Goal: Task Accomplishment & Management: Manage account settings

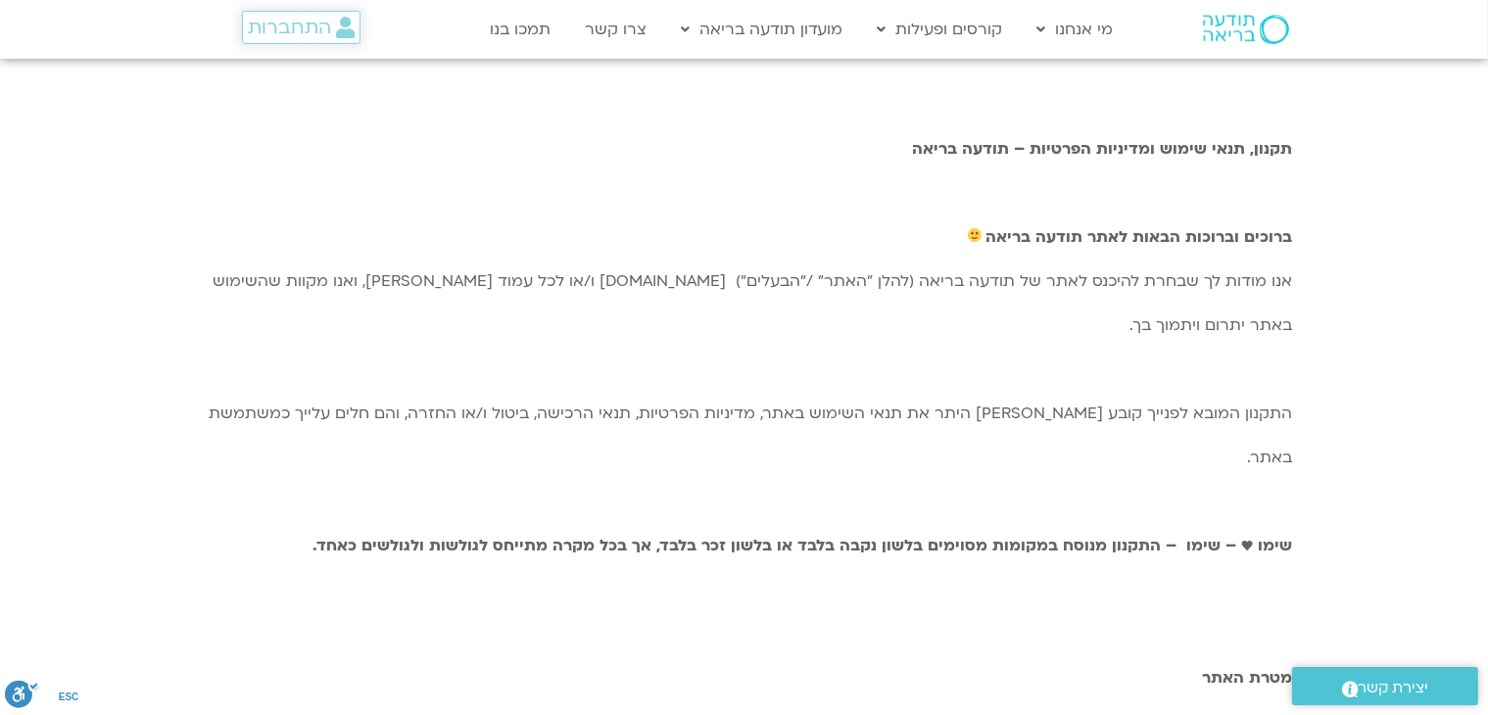
click at [310, 32] on span "התחברות" at bounding box center [289, 28] width 83 height 22
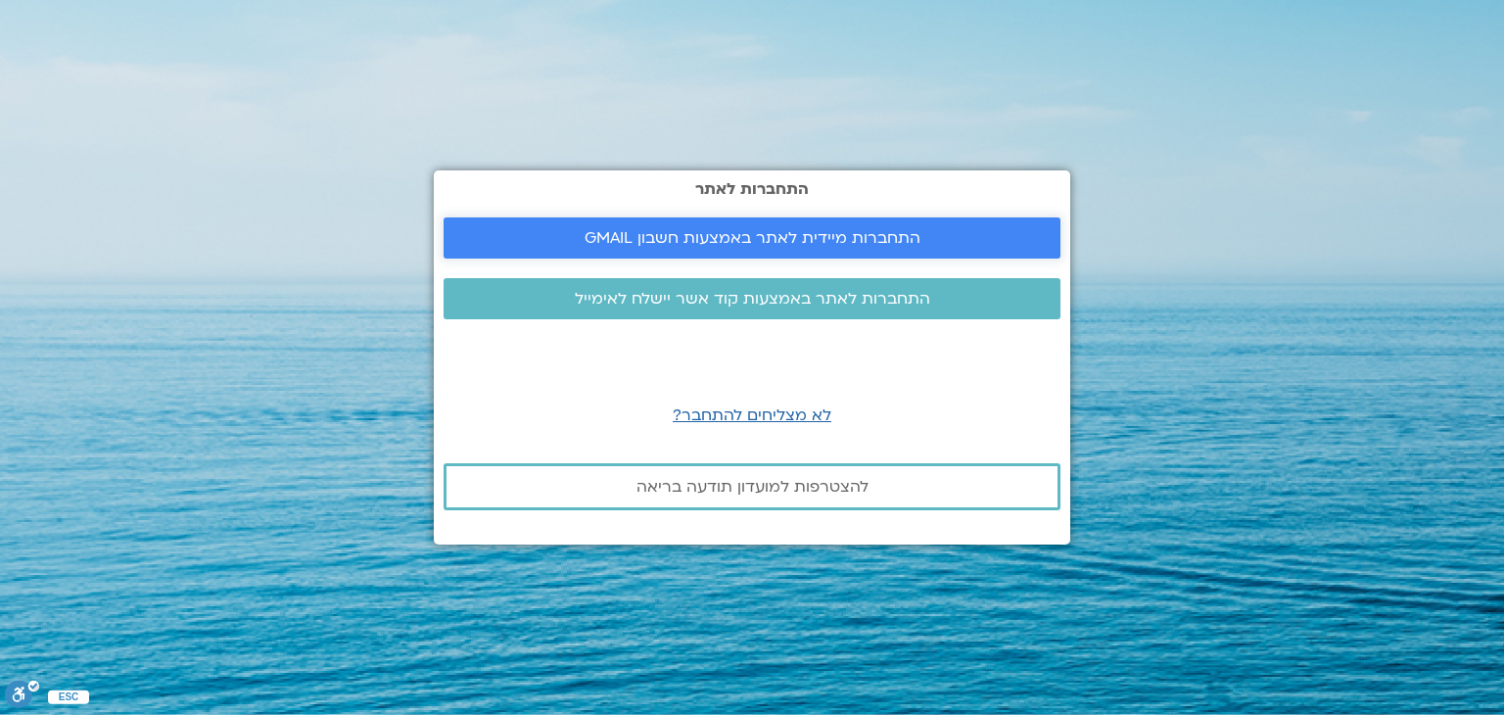
click at [762, 242] on span "התחברות מיידית לאתר באמצעות חשבון GMAIL" at bounding box center [753, 238] width 336 height 18
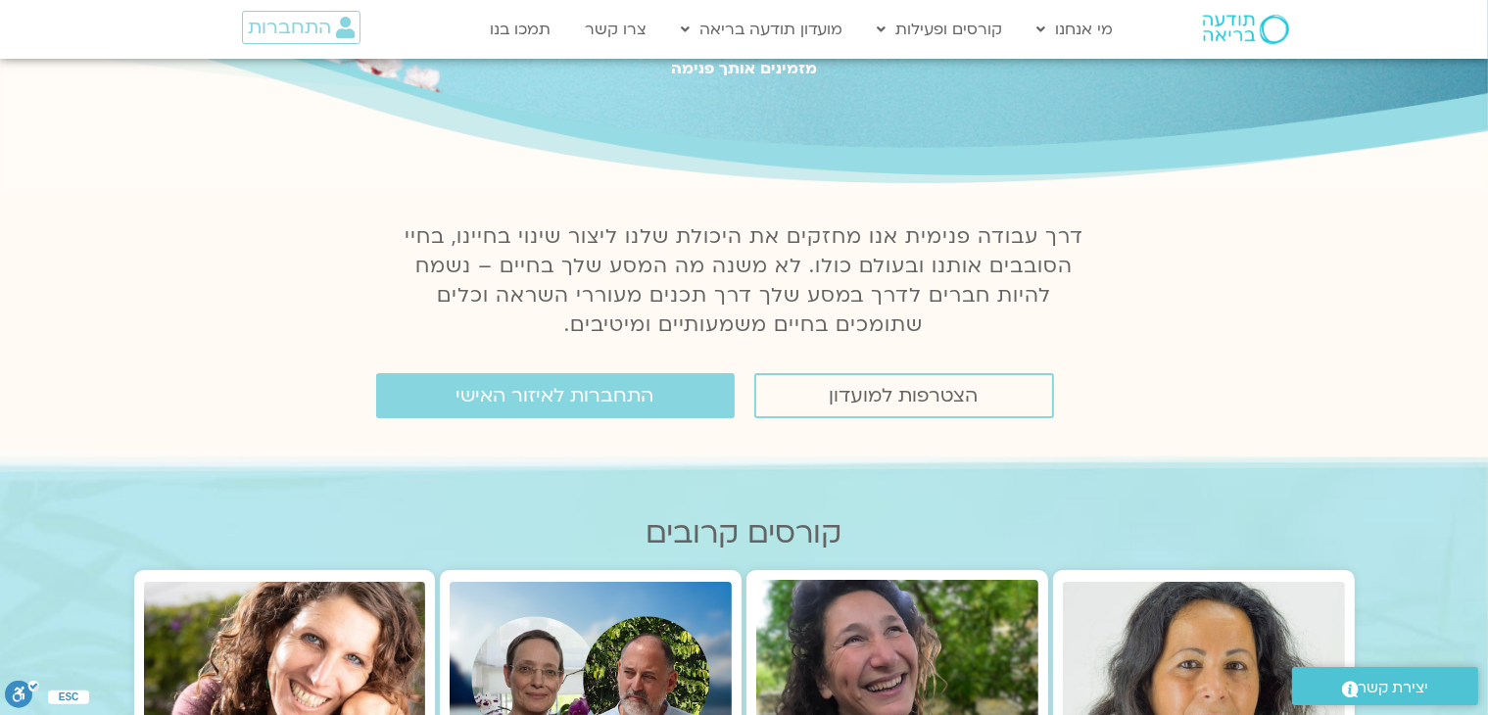
scroll to position [165, 0]
click at [627, 393] on span "התחברות לאיזור האישי" at bounding box center [555, 395] width 198 height 22
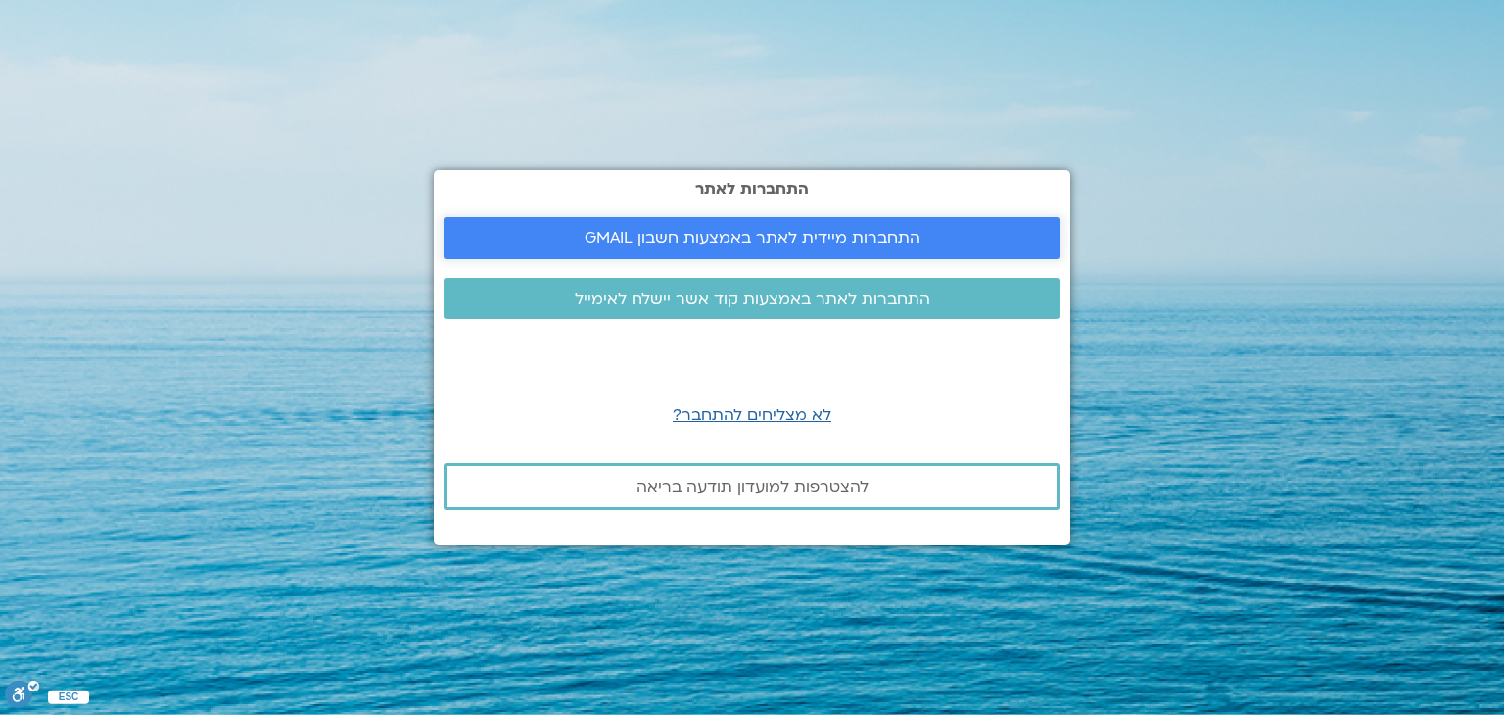
click at [674, 239] on span "התחברות מיידית לאתר באמצעות חשבון GMAIL" at bounding box center [753, 238] width 336 height 18
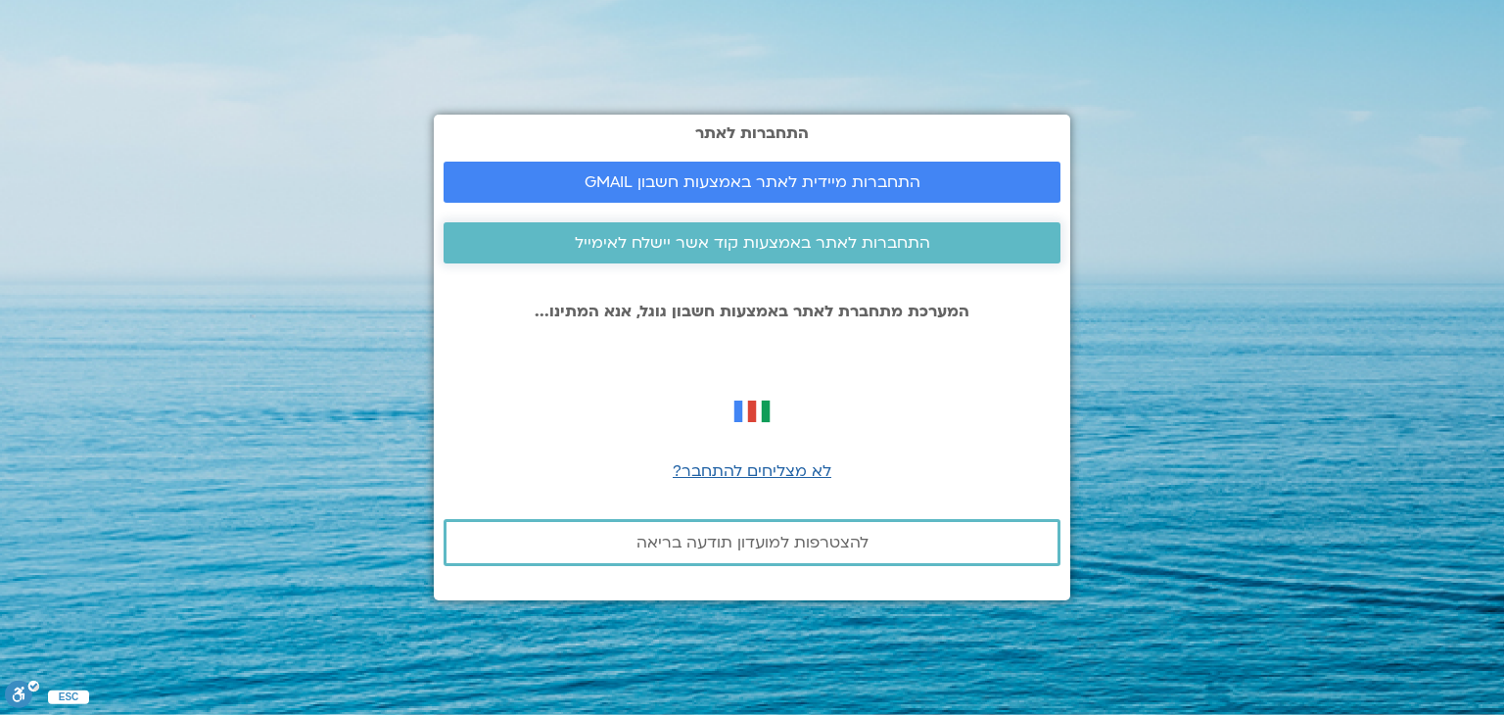
click at [830, 240] on span "התחברות לאתר באמצעות קוד אשר יישלח לאימייל" at bounding box center [752, 243] width 355 height 18
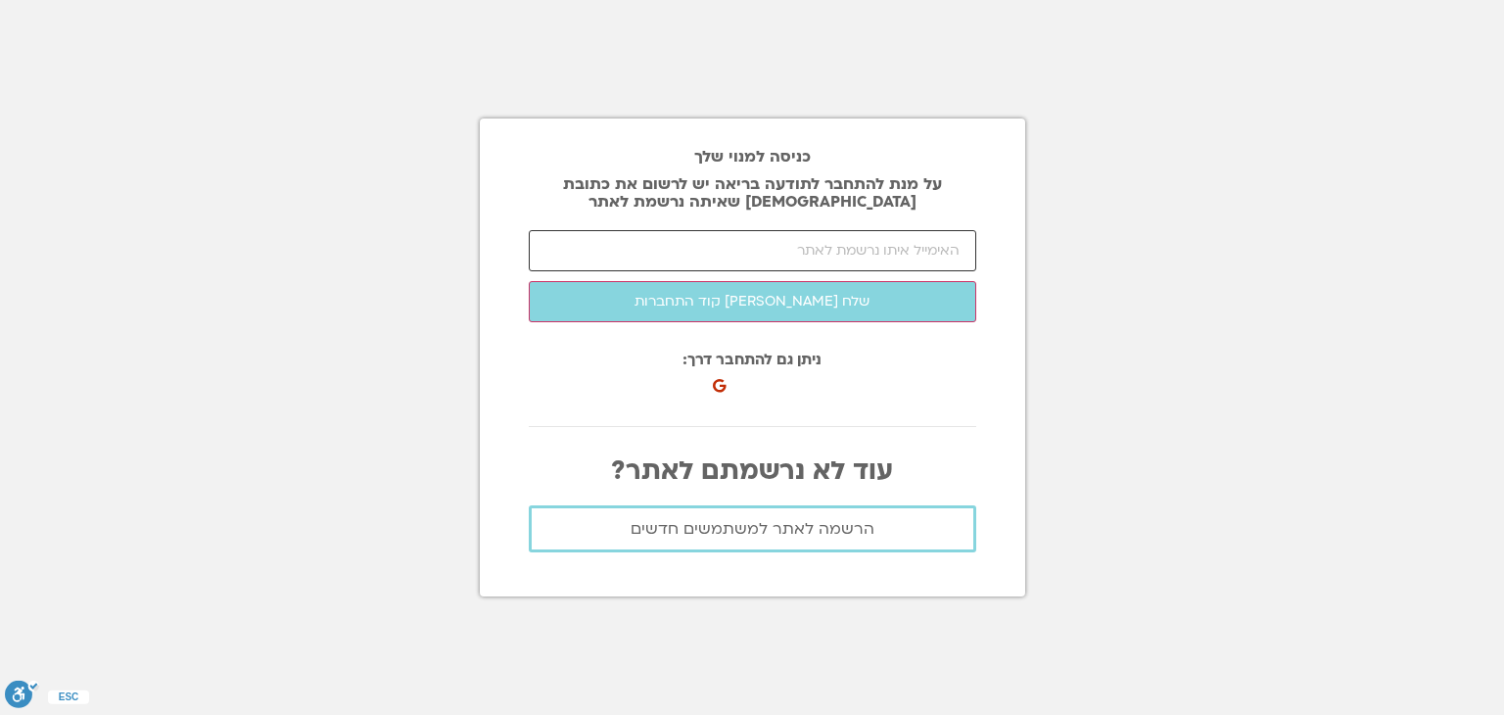
drag, startPoint x: 0, startPoint y: 0, endPoint x: 830, endPoint y: 240, distance: 864.4
click at [830, 240] on input "email" at bounding box center [753, 250] width 448 height 41
click at [830, 240] on input "mimchaelzur@yahoo.co" at bounding box center [753, 250] width 448 height 41
drag, startPoint x: 782, startPoint y: 254, endPoint x: 1142, endPoint y: 244, distance: 360.5
click at [1142, 244] on section "כניסה למנוי שלך על מנת להתחבר לתודעה בריאה יש לרשום את כתובת האיימל שאיתה נרשמת…" at bounding box center [752, 357] width 1504 height 715
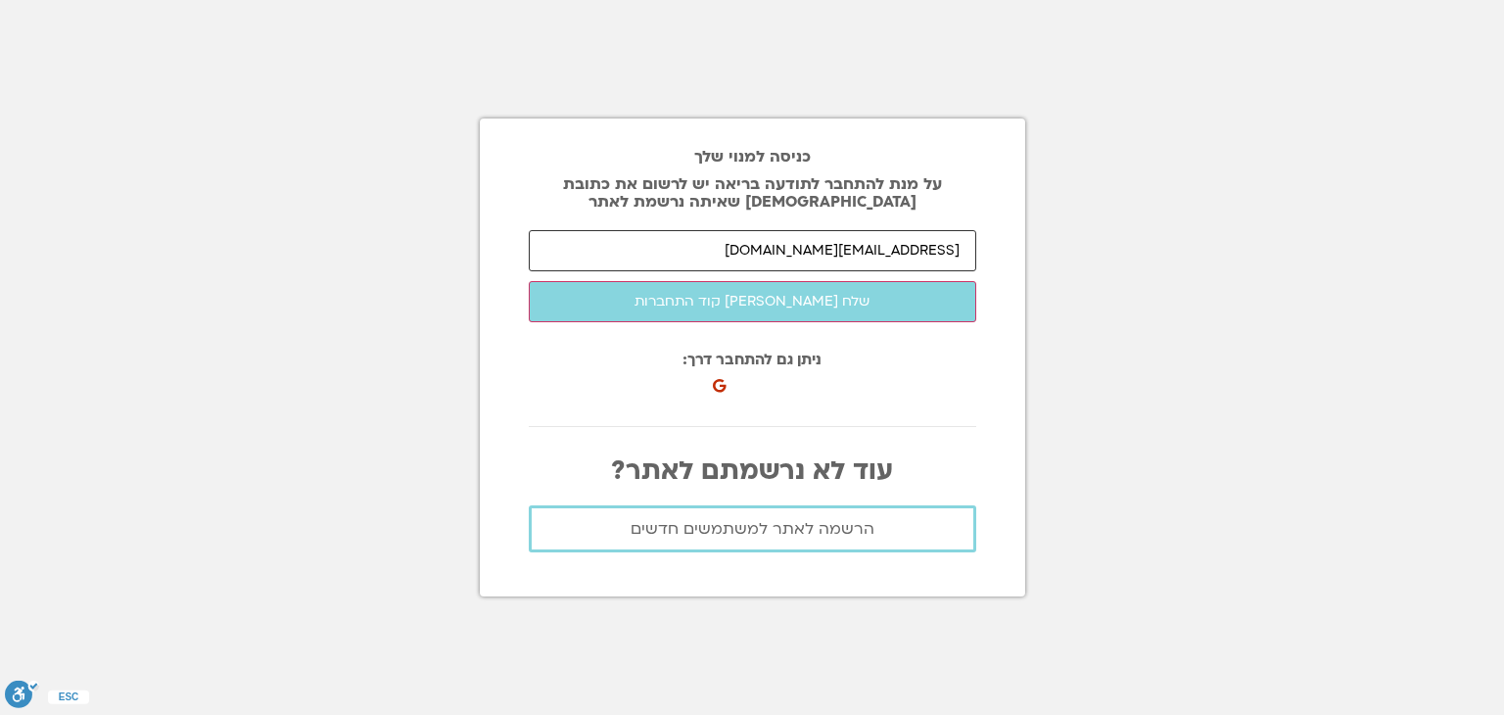
type input "mimchaelzur@yahoo.co"
click at [1142, 244] on section "כניסה למנוי שלך על מנת להתחבר לתודעה בריאה יש לרשום את כתובת האיימל שאיתה נרשמת…" at bounding box center [752, 357] width 1504 height 715
drag, startPoint x: 799, startPoint y: 243, endPoint x: 1503, endPoint y: 240, distance: 704.1
click at [1503, 240] on section "כניסה למנוי שלך על מנת להתחבר לתודעה בריאה יש לרשום את כתובת האיימל שאיתה נרשמת…" at bounding box center [752, 357] width 1504 height 715
paste input "michaelzur@yahoo.com"
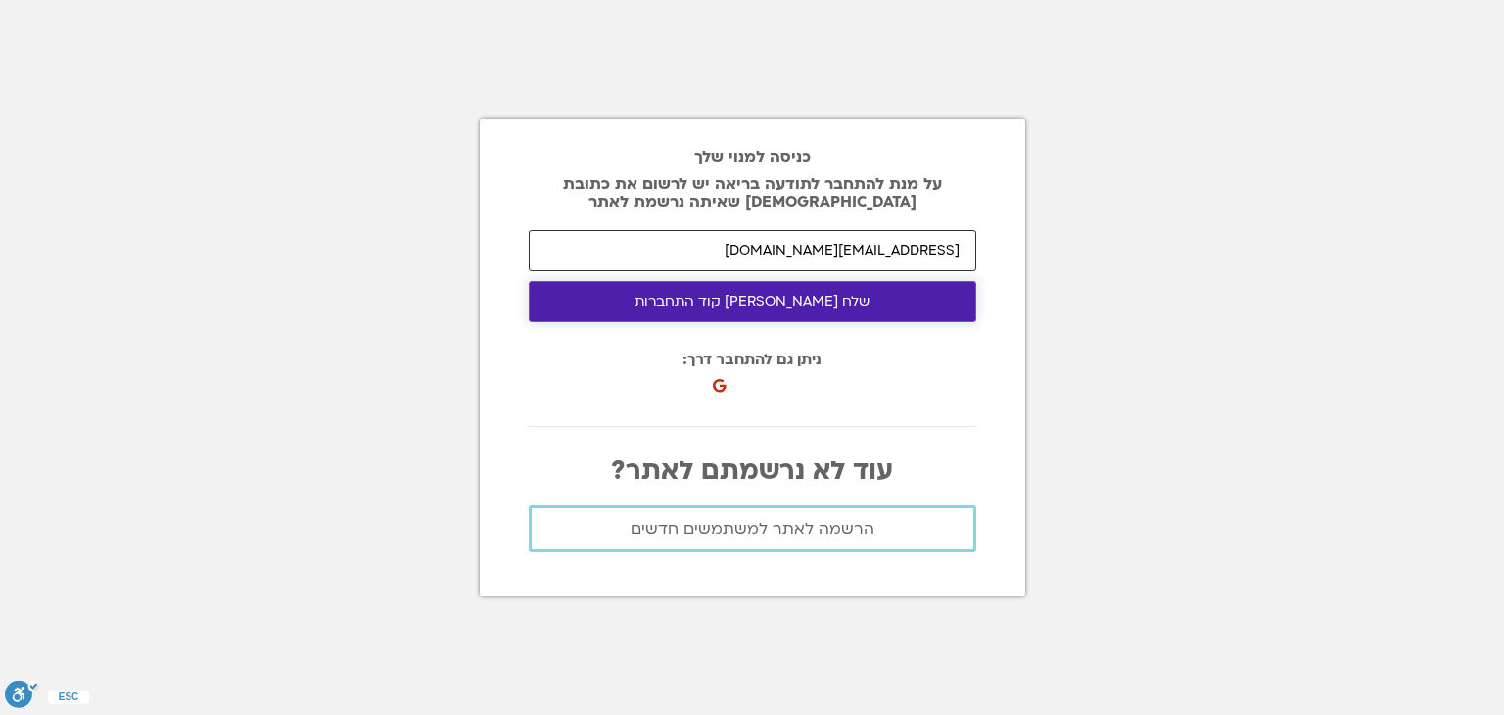
type input "michaelzur@yahoo.com"
click at [867, 295] on button "שלח לי קוד התחברות" at bounding box center [753, 301] width 448 height 41
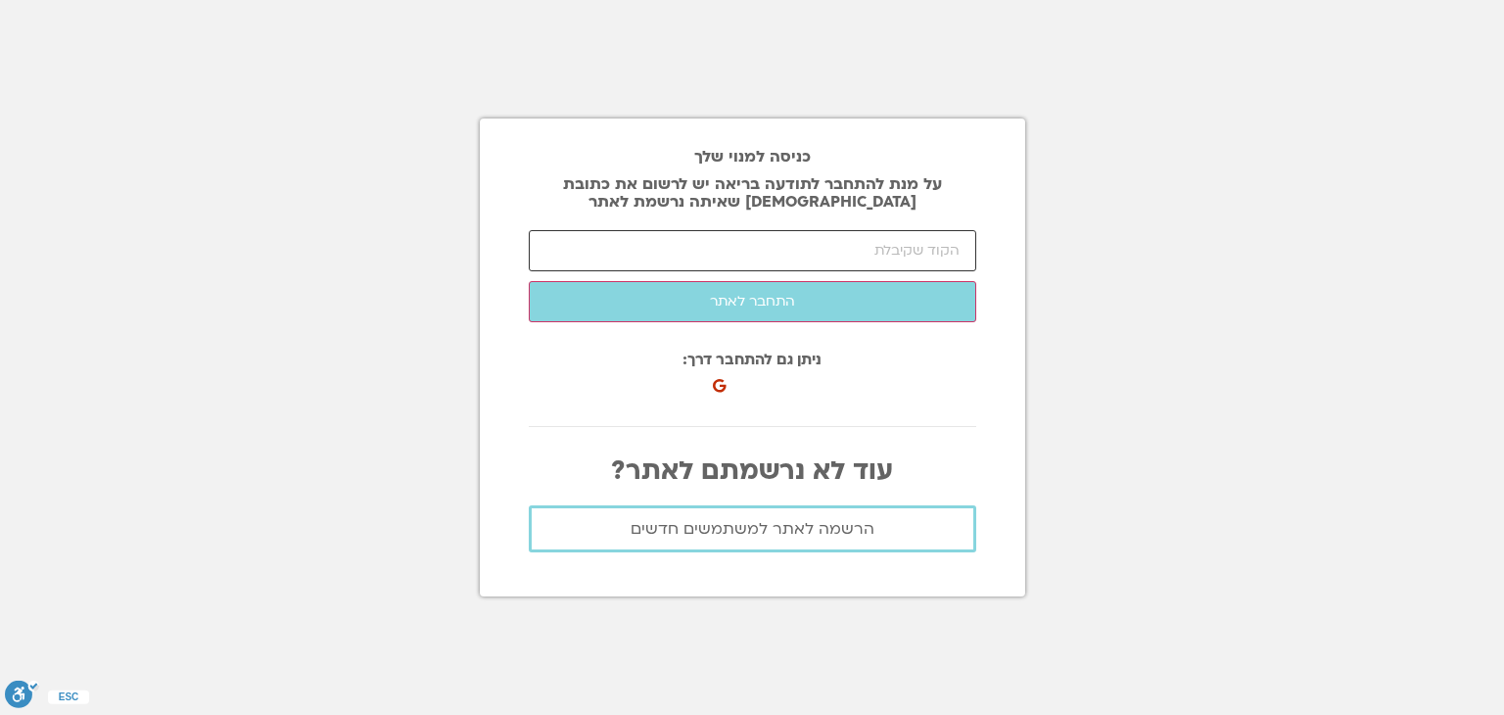
click at [906, 264] on input "number" at bounding box center [753, 250] width 448 height 41
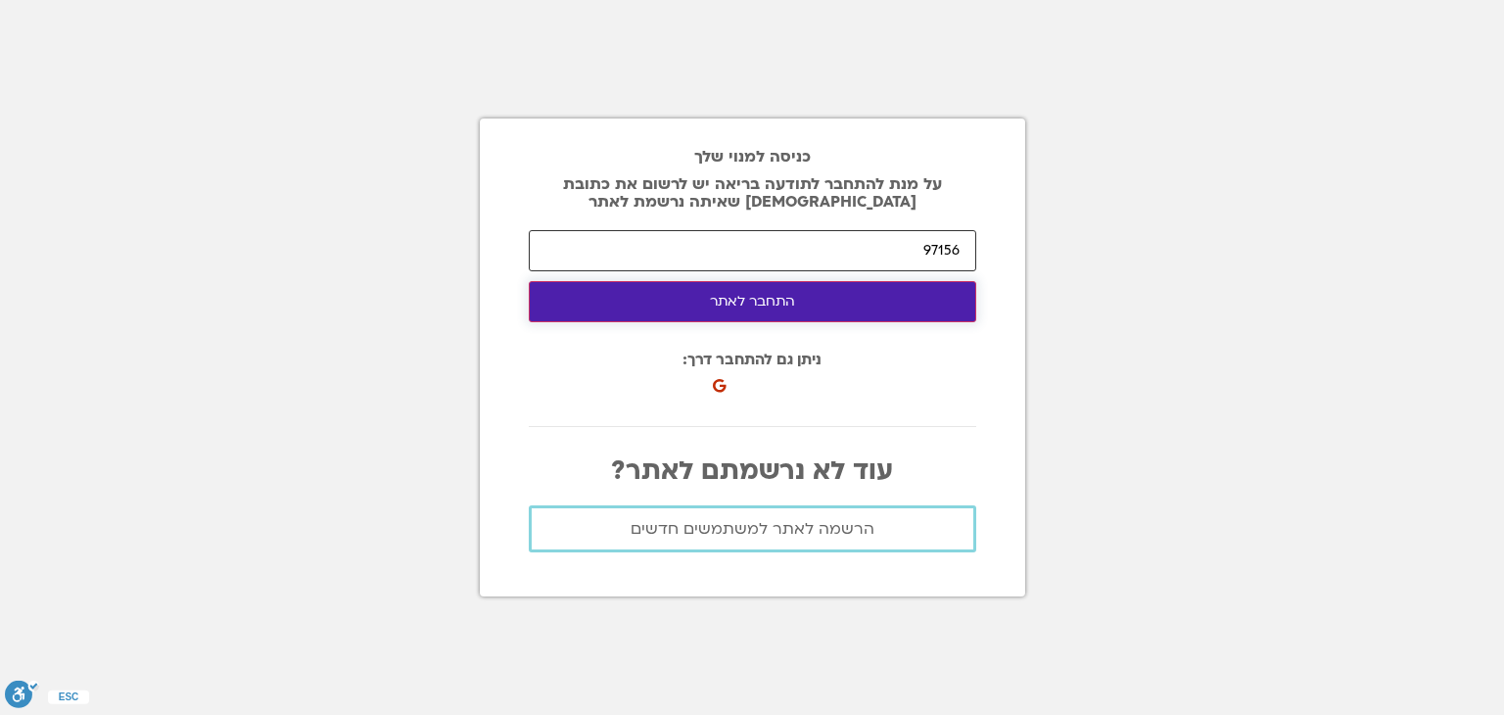
type input "97156"
click at [895, 310] on button "התחבר לאתר" at bounding box center [753, 301] width 448 height 41
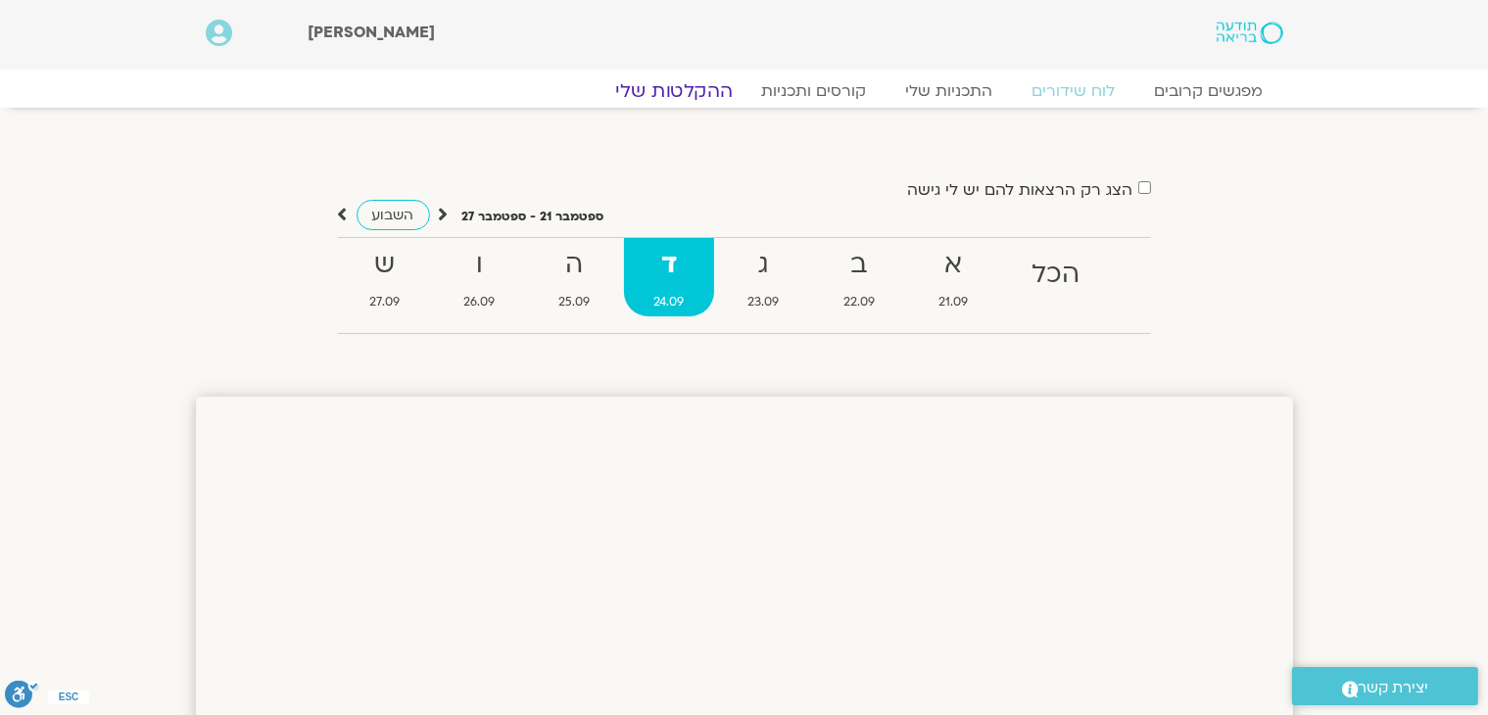
click at [696, 96] on link "ההקלטות שלי" at bounding box center [674, 91] width 165 height 24
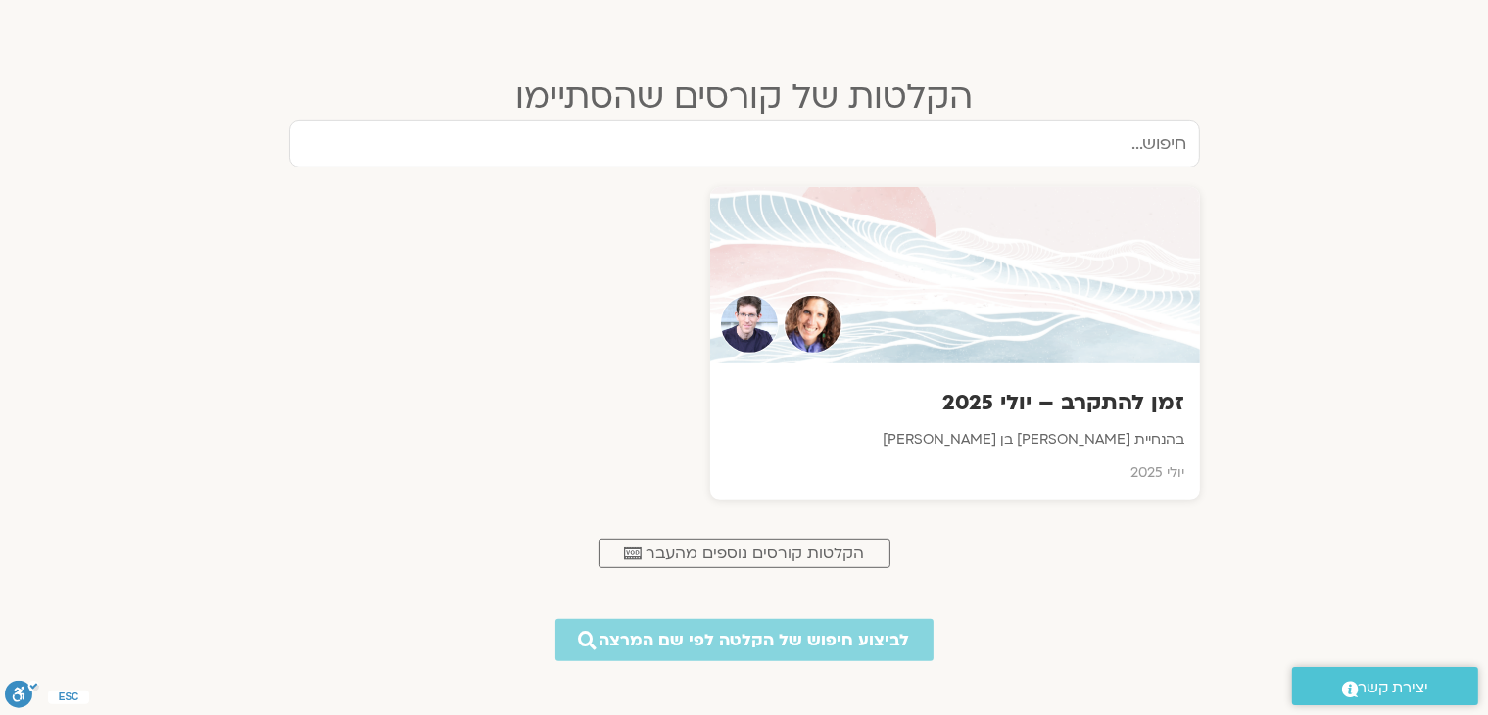
scroll to position [787, 0]
click at [931, 418] on div "זמן להתקרב – יולי 2025 בהנחיית שאנייה כהן בן חיים וערן טייכר יולי 2025" at bounding box center [954, 432] width 495 height 137
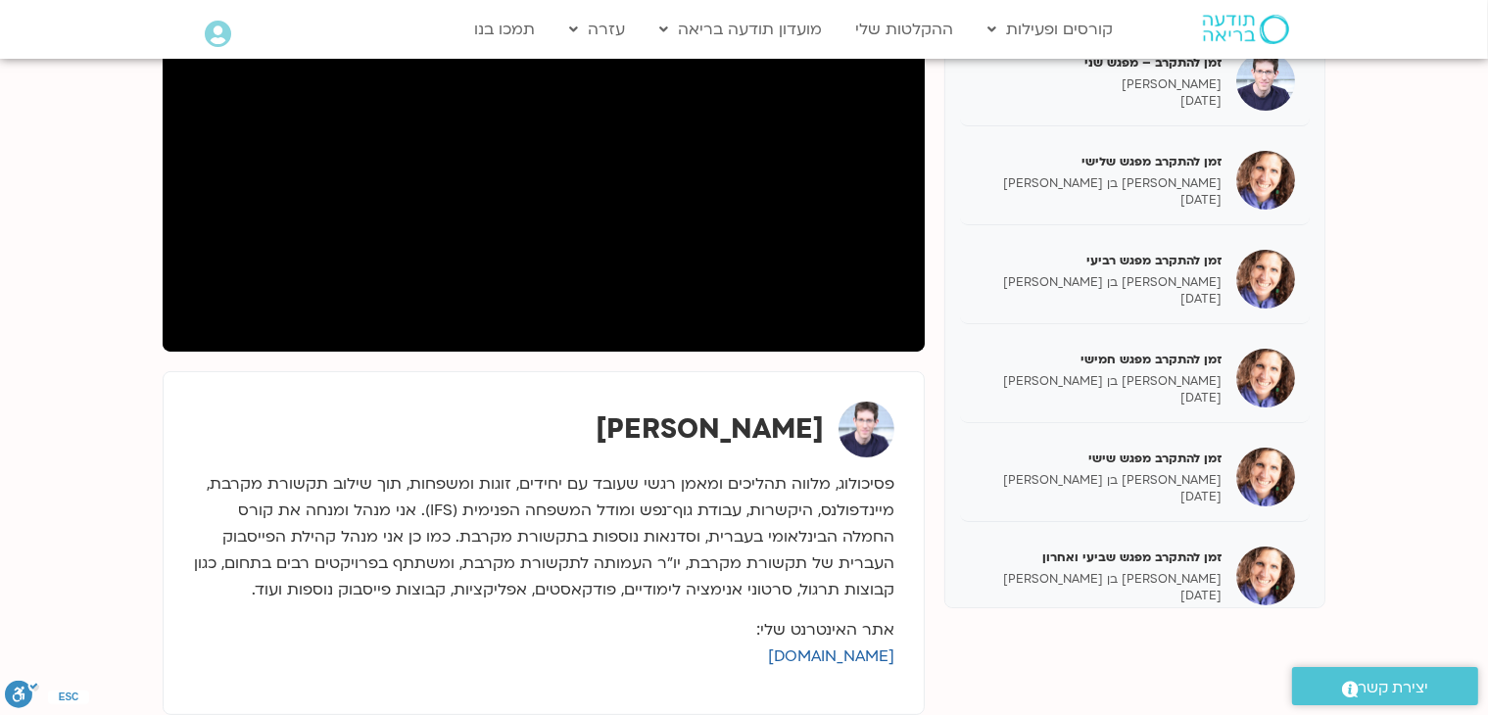
scroll to position [392, 0]
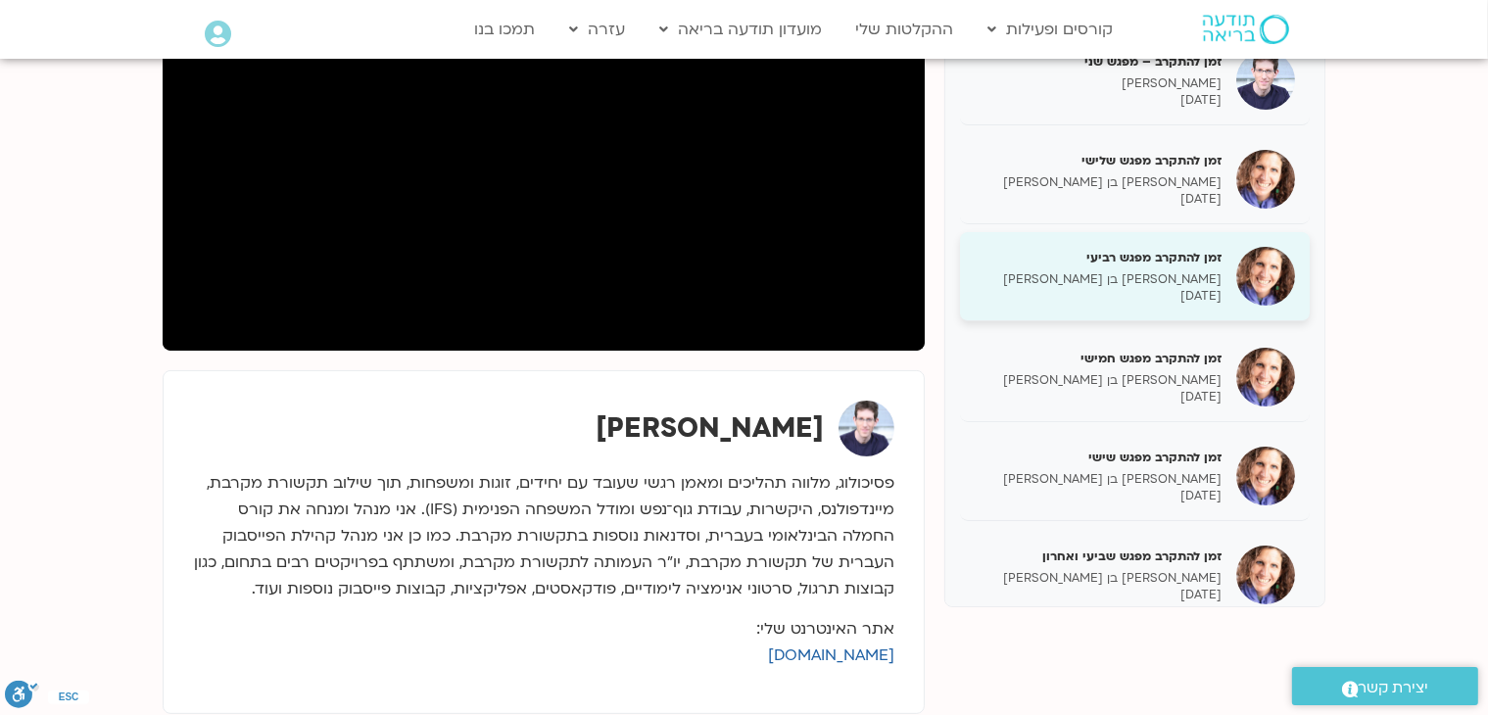
click at [1133, 264] on div "זמן להתקרב מפגש רביעי [PERSON_NAME] בן [PERSON_NAME] [DATE]" at bounding box center [1097, 277] width 247 height 56
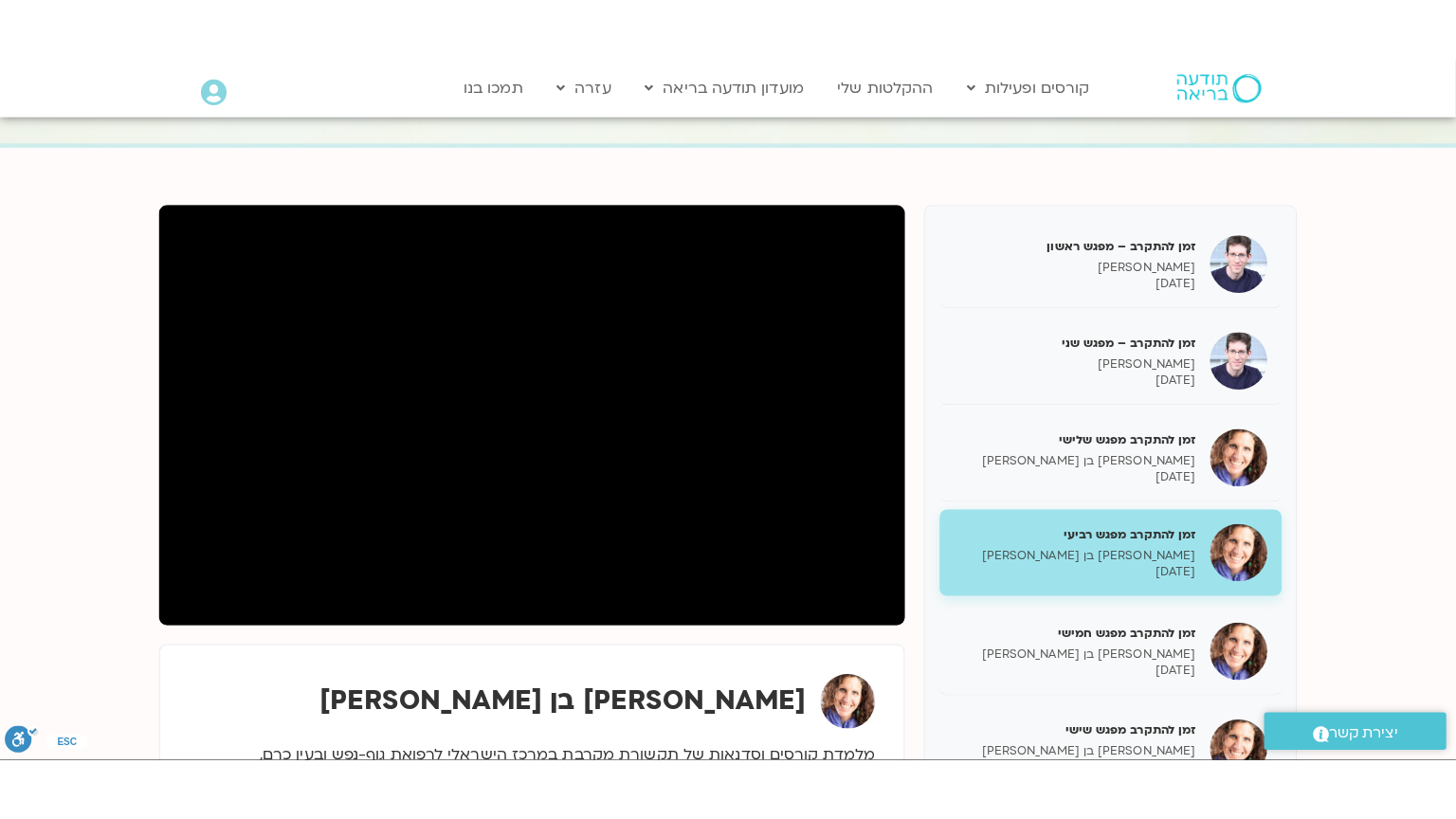
scroll to position [161, 0]
